Goal: Book appointment/travel/reservation

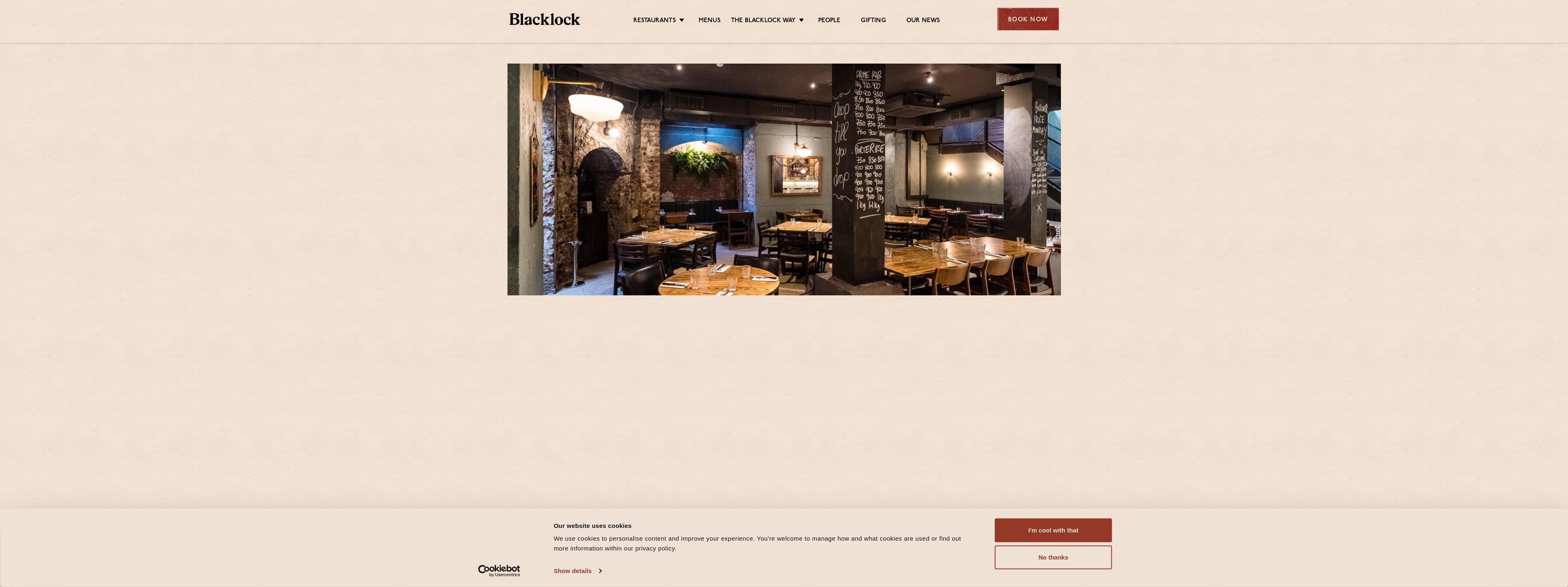
click at [1035, 13] on div "Book Now" at bounding box center [1028, 19] width 61 height 23
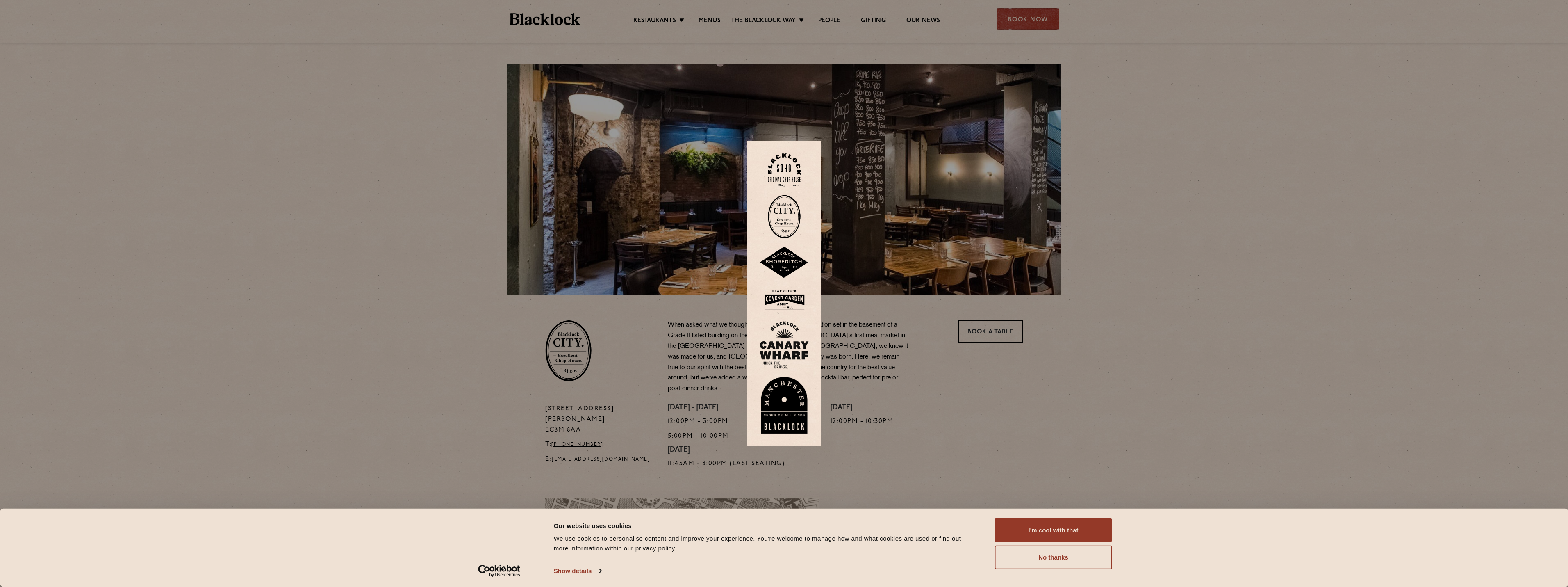
click at [789, 210] on img at bounding box center [784, 216] width 33 height 43
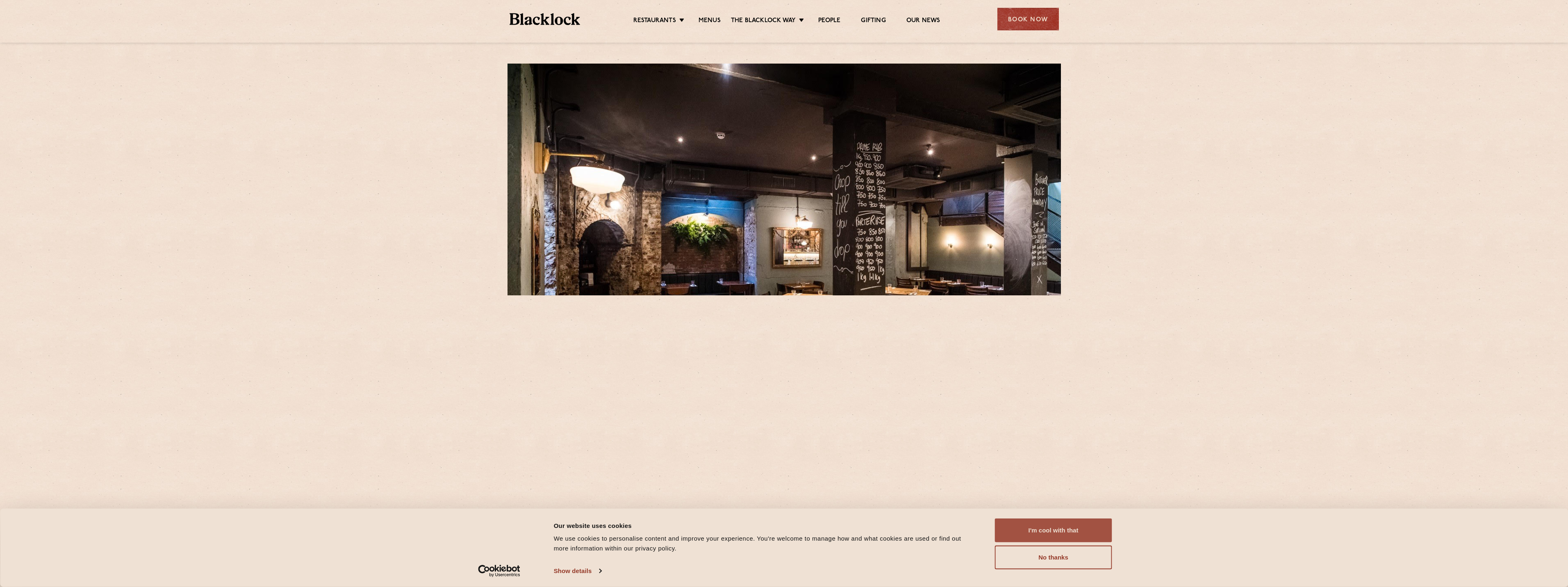
click at [1060, 532] on button "I'm cool with that" at bounding box center [1053, 530] width 117 height 24
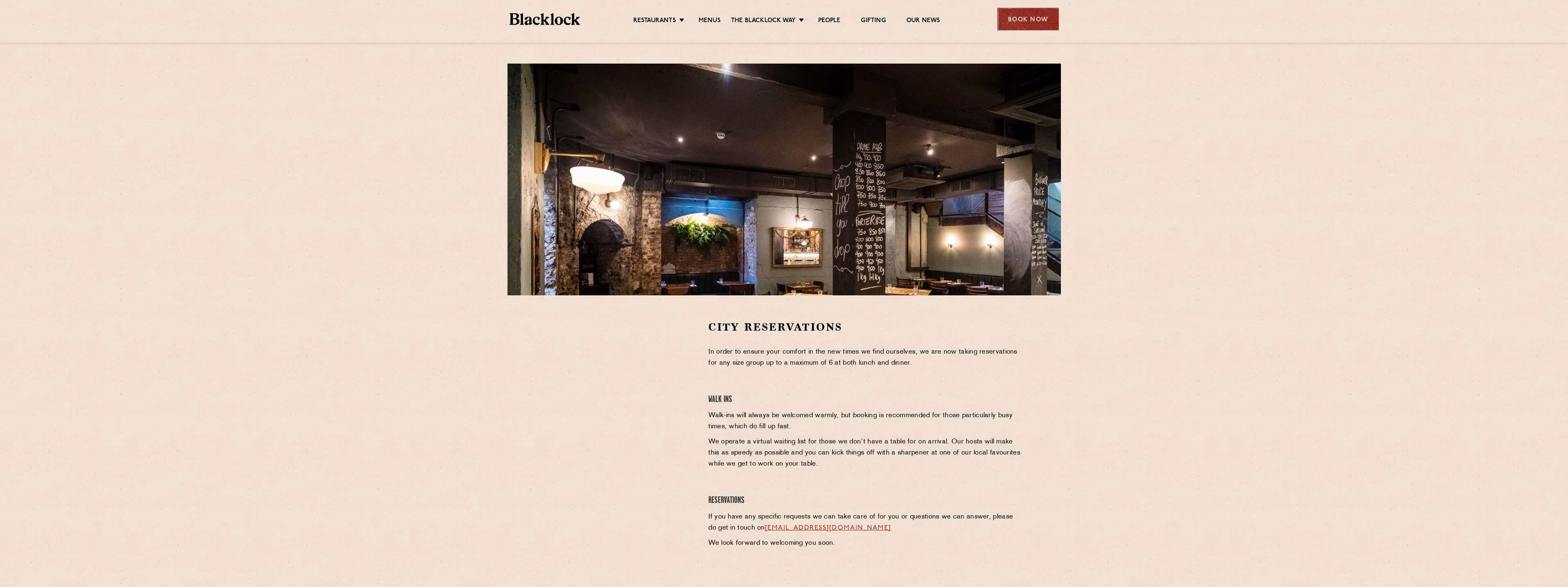
click at [1031, 23] on div "Book Now" at bounding box center [1028, 19] width 61 height 23
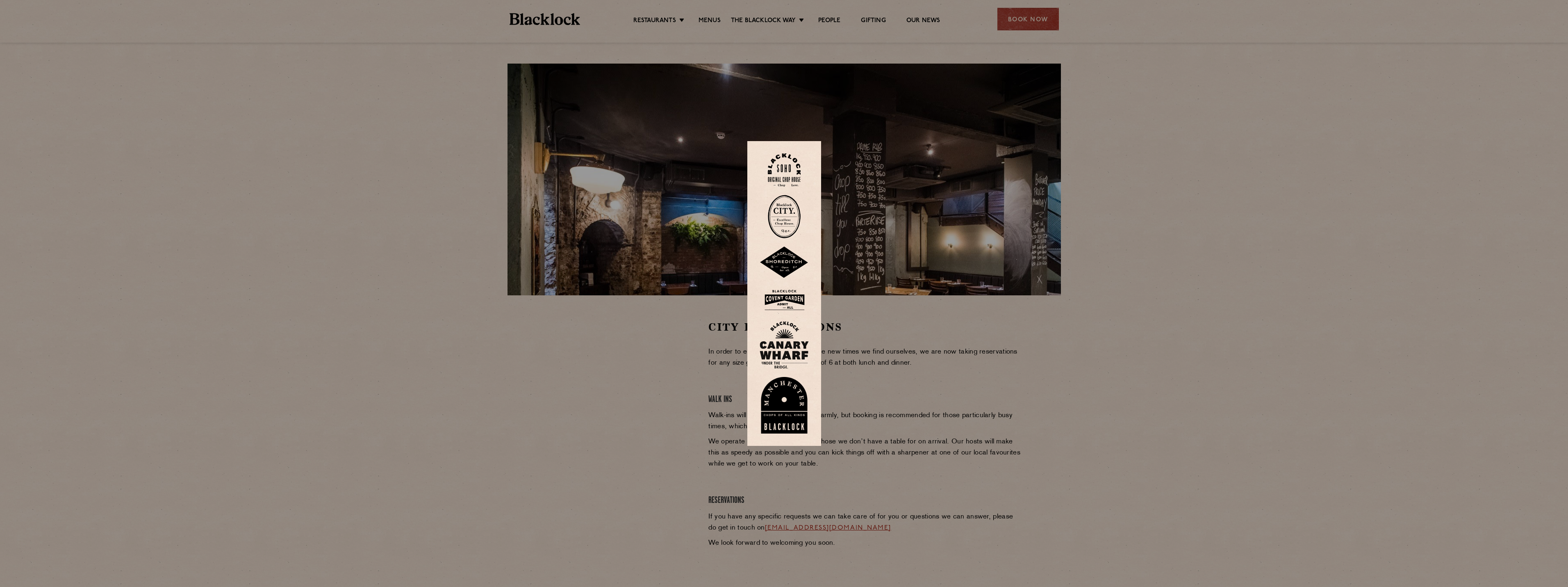
click at [1051, 392] on div at bounding box center [784, 294] width 1568 height 587
